Goal: Book appointment/travel/reservation

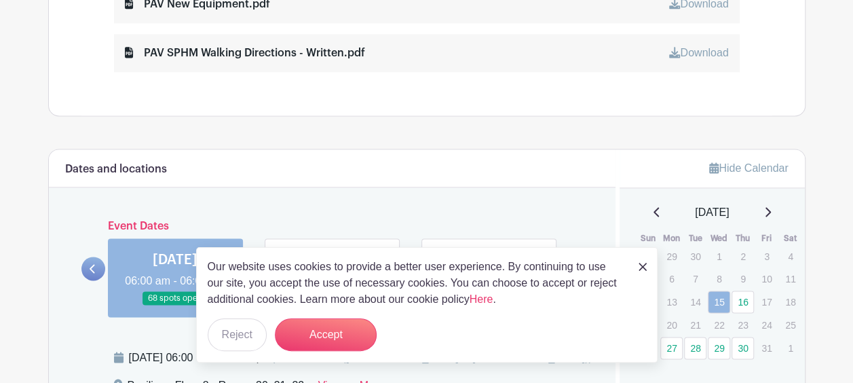
scroll to position [903, 0]
click at [301, 342] on button "Accept" at bounding box center [326, 334] width 102 height 33
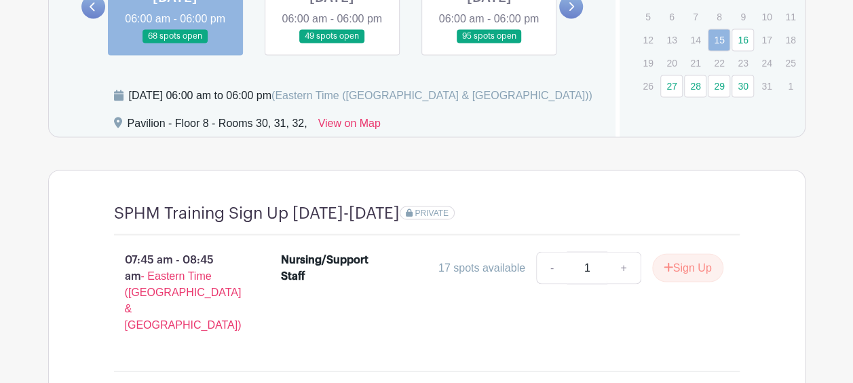
scroll to position [1167, 0]
click at [670, 77] on link "27" at bounding box center [671, 85] width 22 height 22
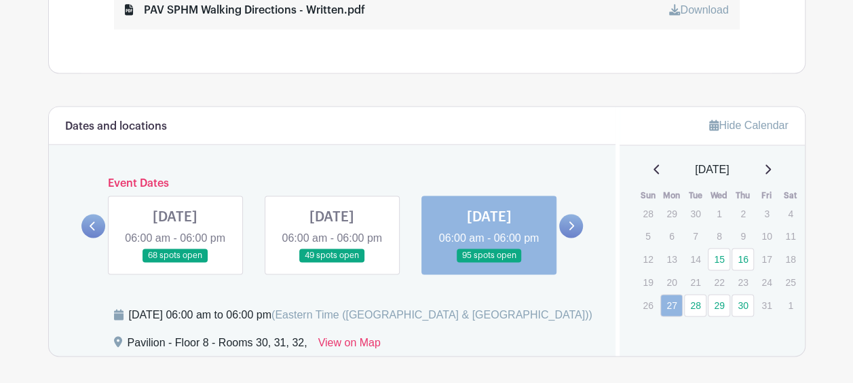
scroll to position [941, 0]
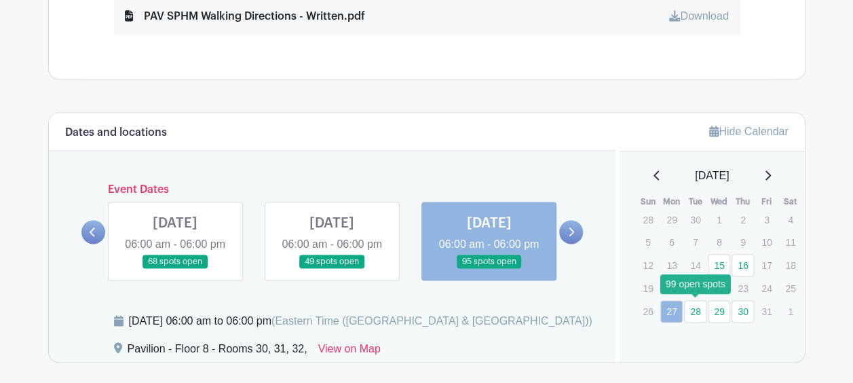
click at [698, 300] on link "28" at bounding box center [695, 311] width 22 height 22
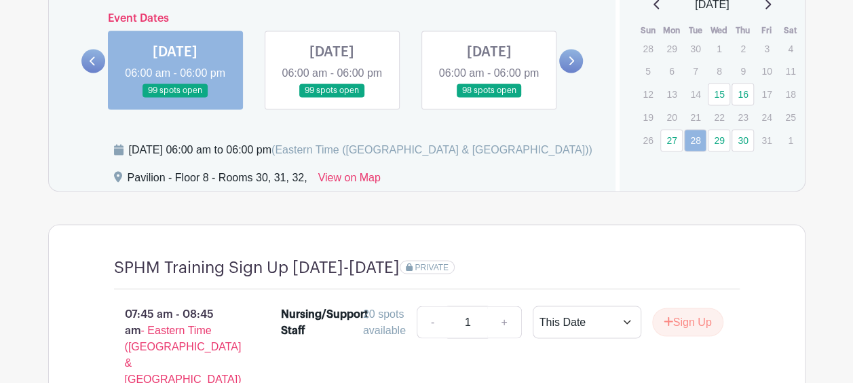
scroll to position [1111, 0]
click at [715, 134] on link "29" at bounding box center [719, 141] width 22 height 22
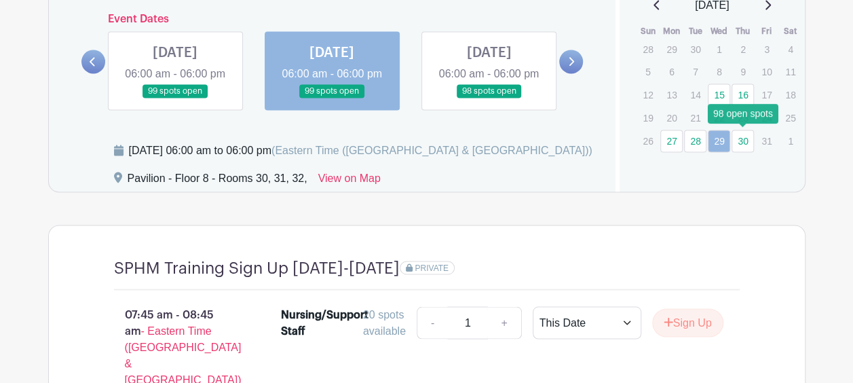
click at [750, 138] on link "30" at bounding box center [743, 141] width 22 height 22
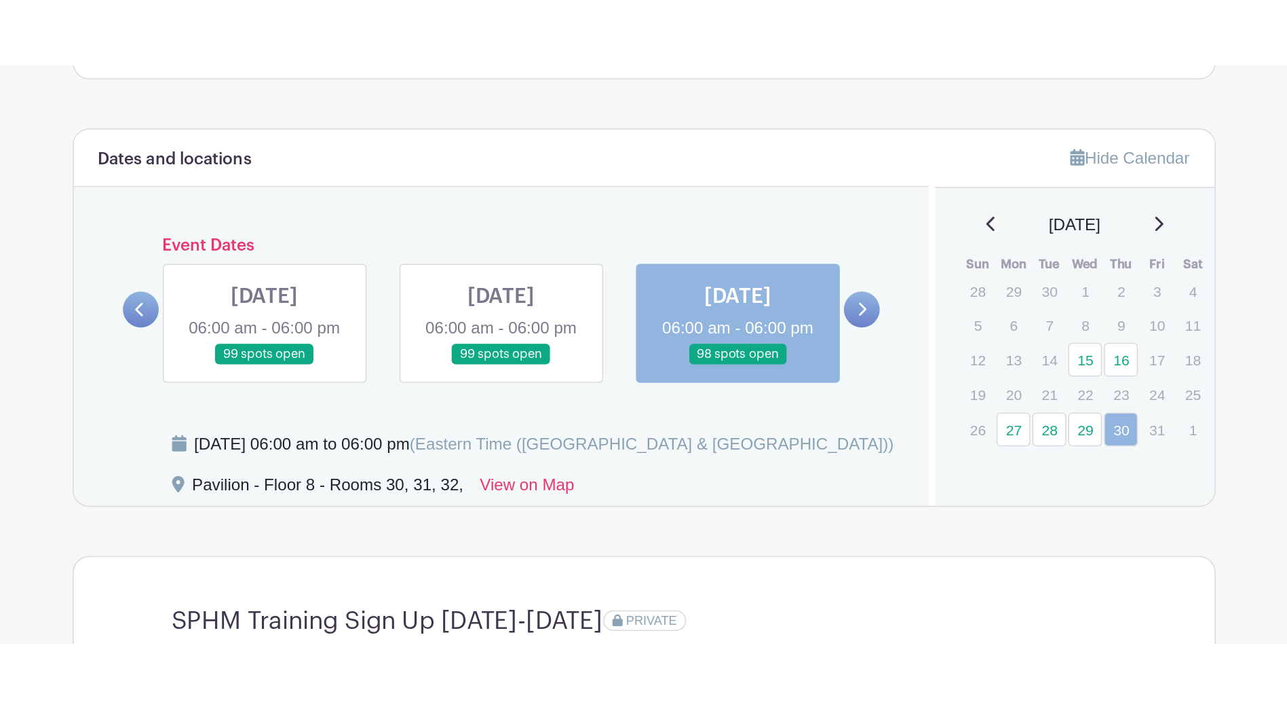
scroll to position [1011, 0]
